Goal: Task Accomplishment & Management: Use online tool/utility

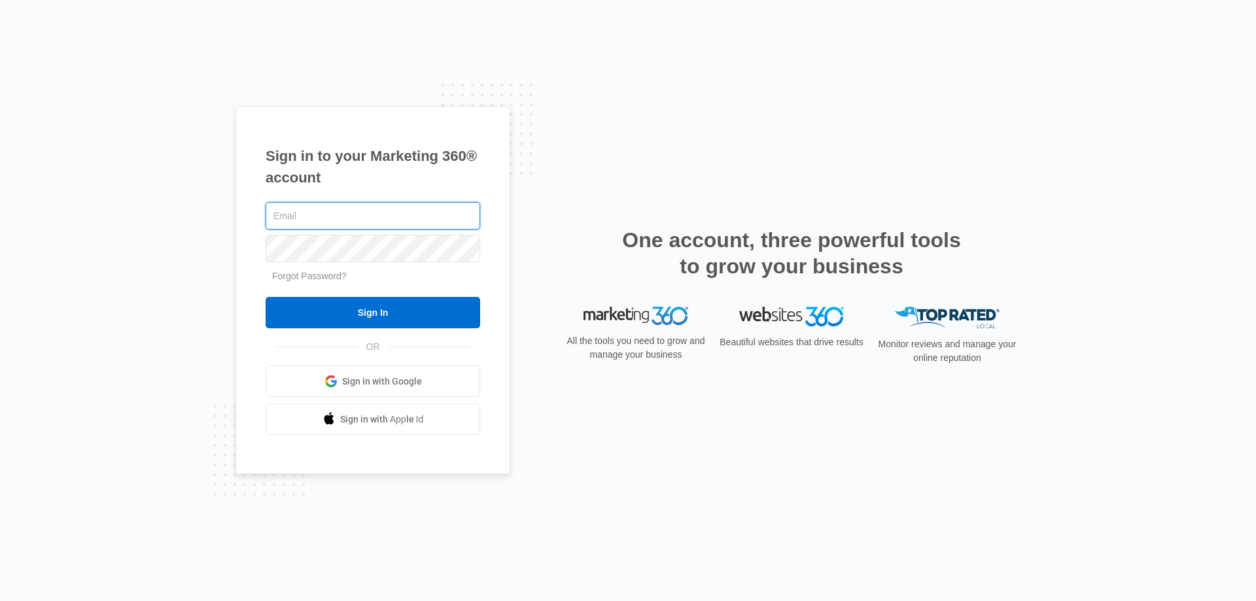
type input "[PERSON_NAME][EMAIL_ADDRESS][DOMAIN_NAME]"
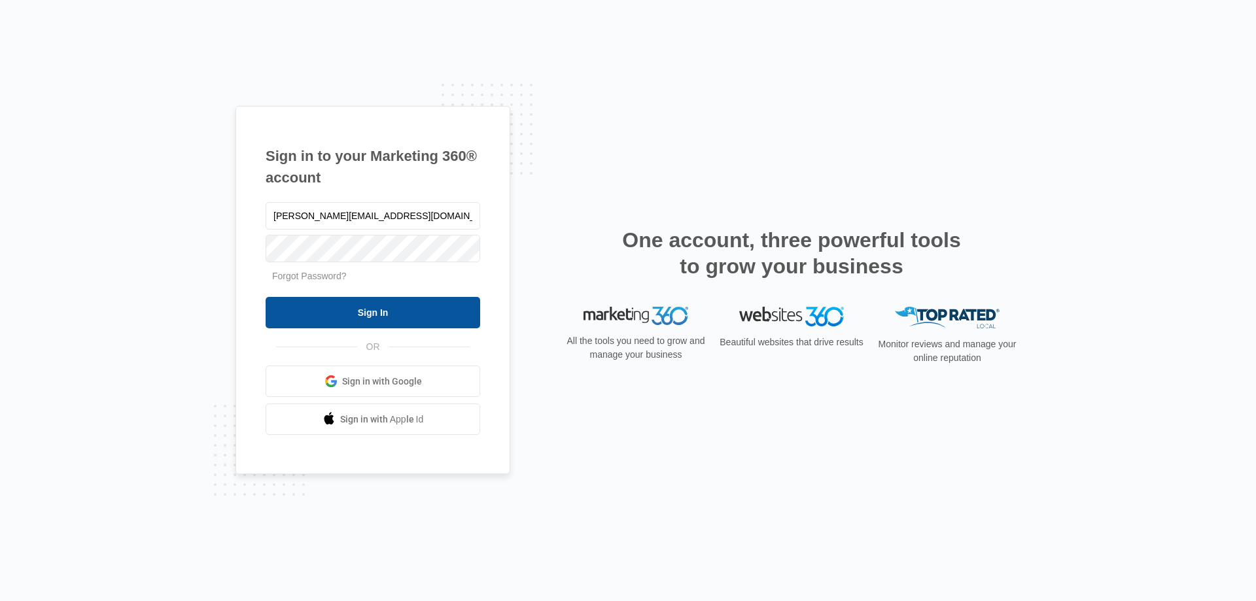
drag, startPoint x: 0, startPoint y: 0, endPoint x: 377, endPoint y: 308, distance: 486.8
click at [377, 309] on input "Sign In" at bounding box center [373, 312] width 215 height 31
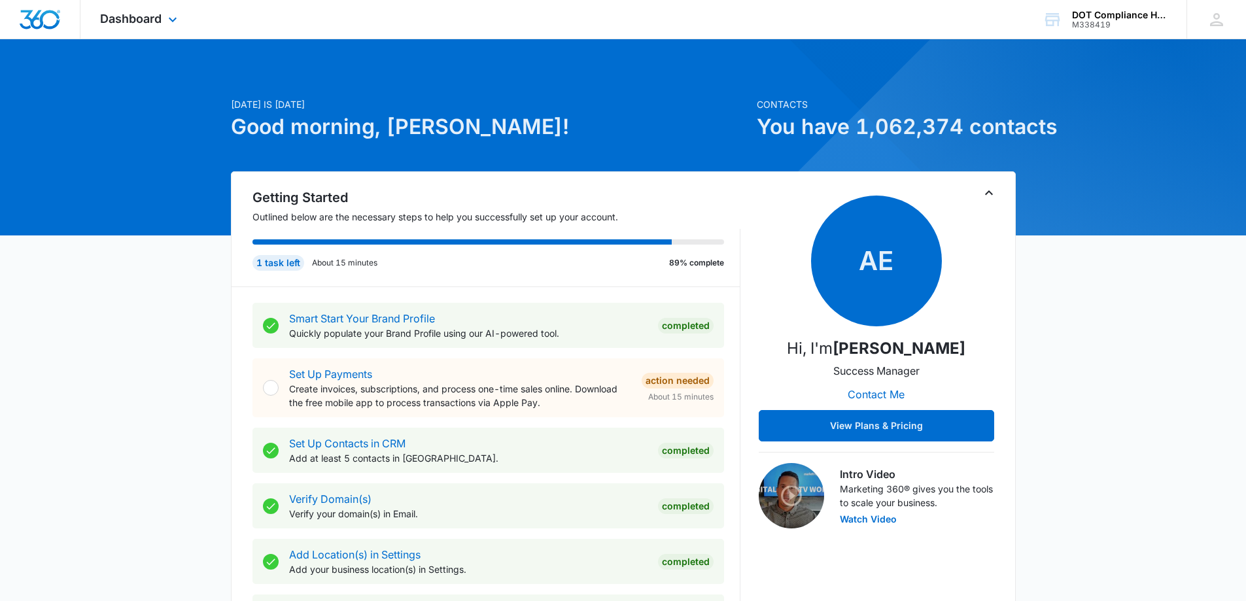
click at [164, 18] on div "Dashboard Apps Reputation Forms CRM Email Social Content Ads Intelligence Files…" at bounding box center [140, 19] width 120 height 39
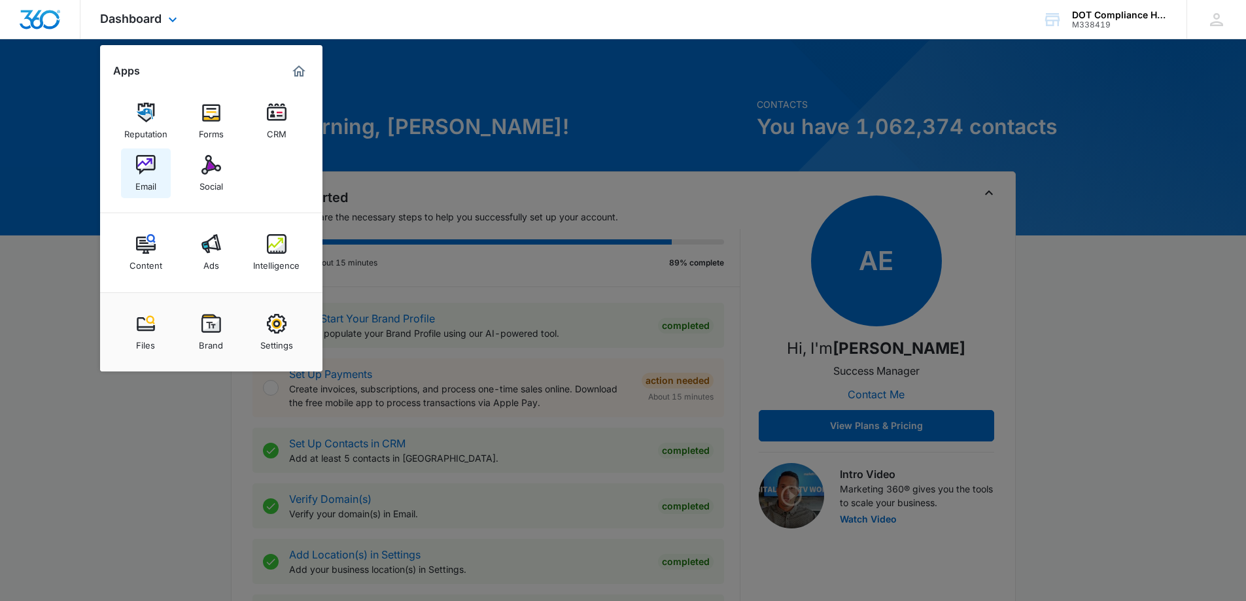
click at [149, 178] on div "Email" at bounding box center [145, 183] width 21 height 17
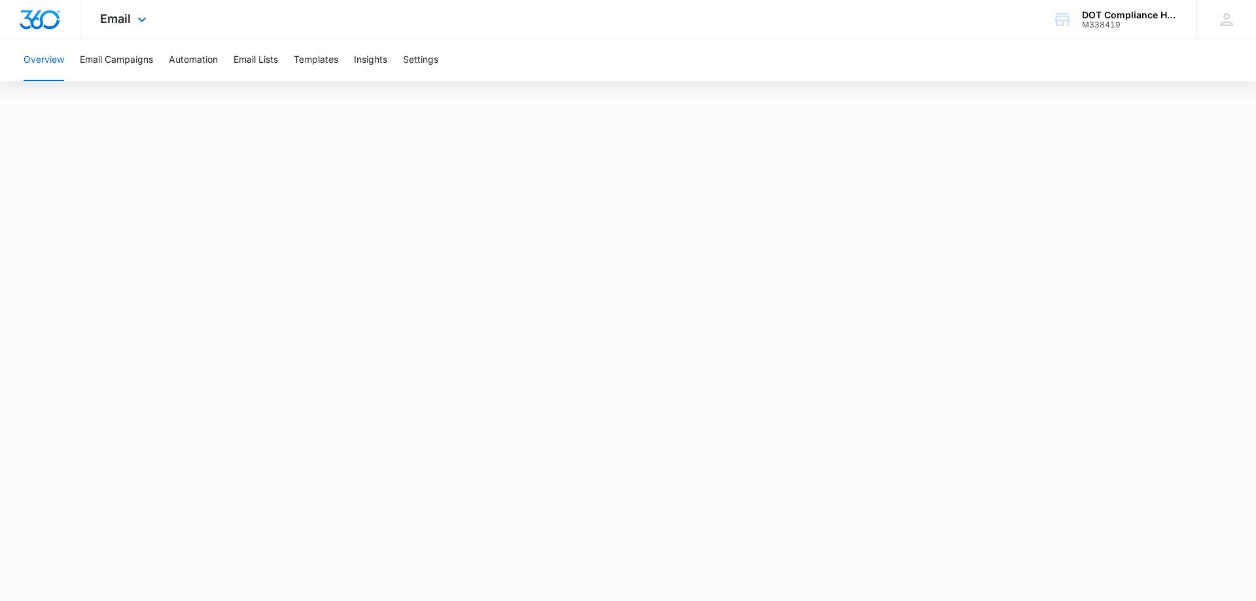
click at [833, 36] on div "Email Apps Reputation Forms CRM Email Social Content Ads Intelligence Files Bra…" at bounding box center [628, 19] width 1256 height 39
